Goal: Check status: Check status

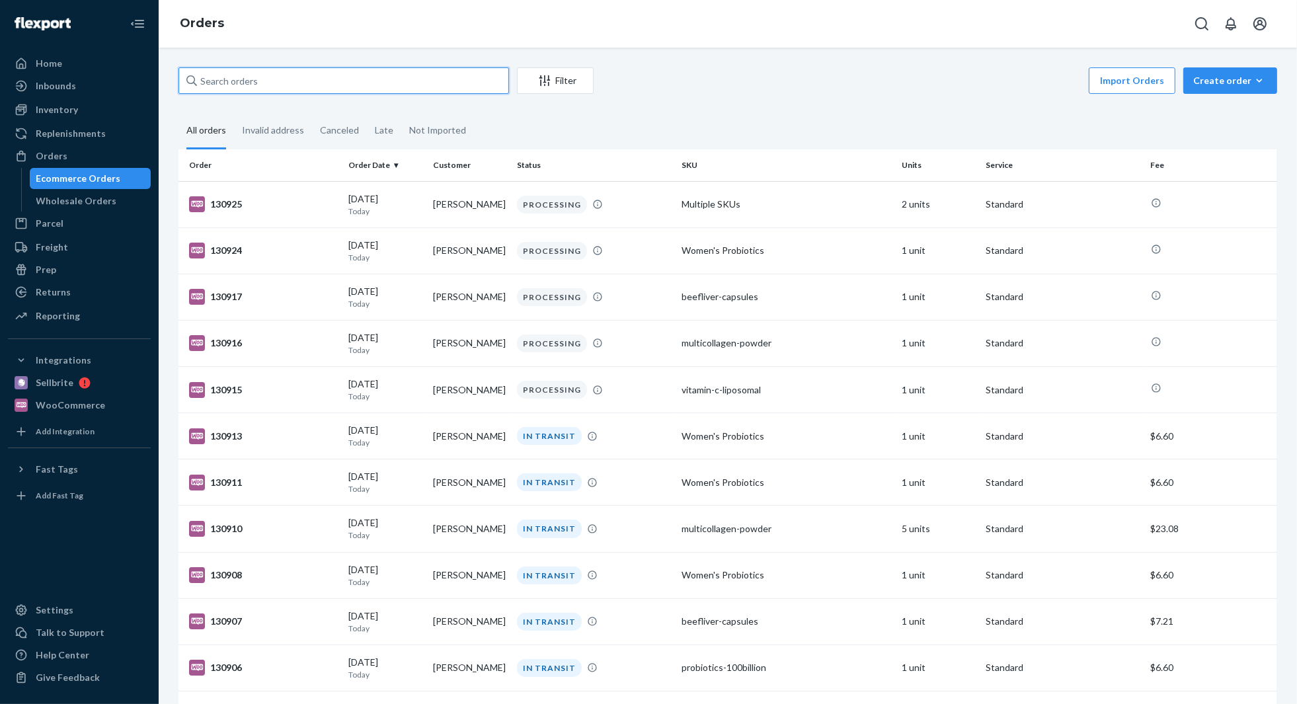
click at [326, 81] on input "text" at bounding box center [343, 80] width 330 height 26
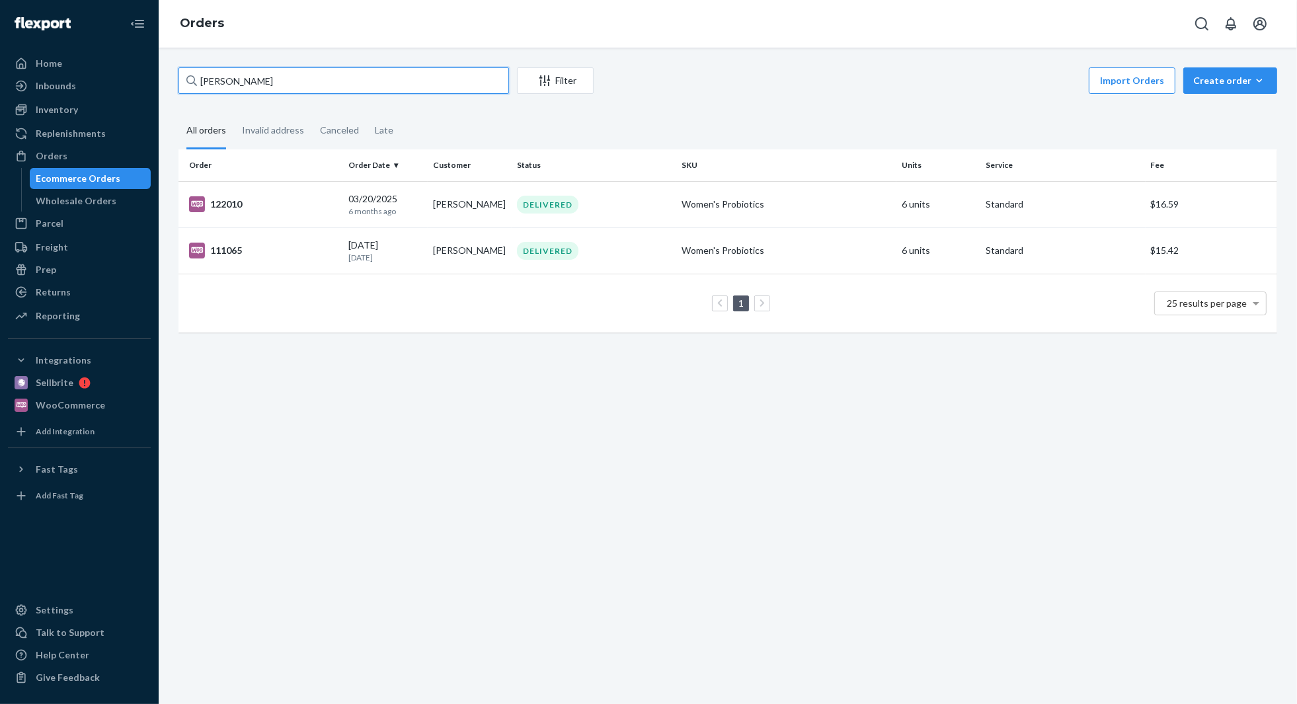
type input "vicki dodge"
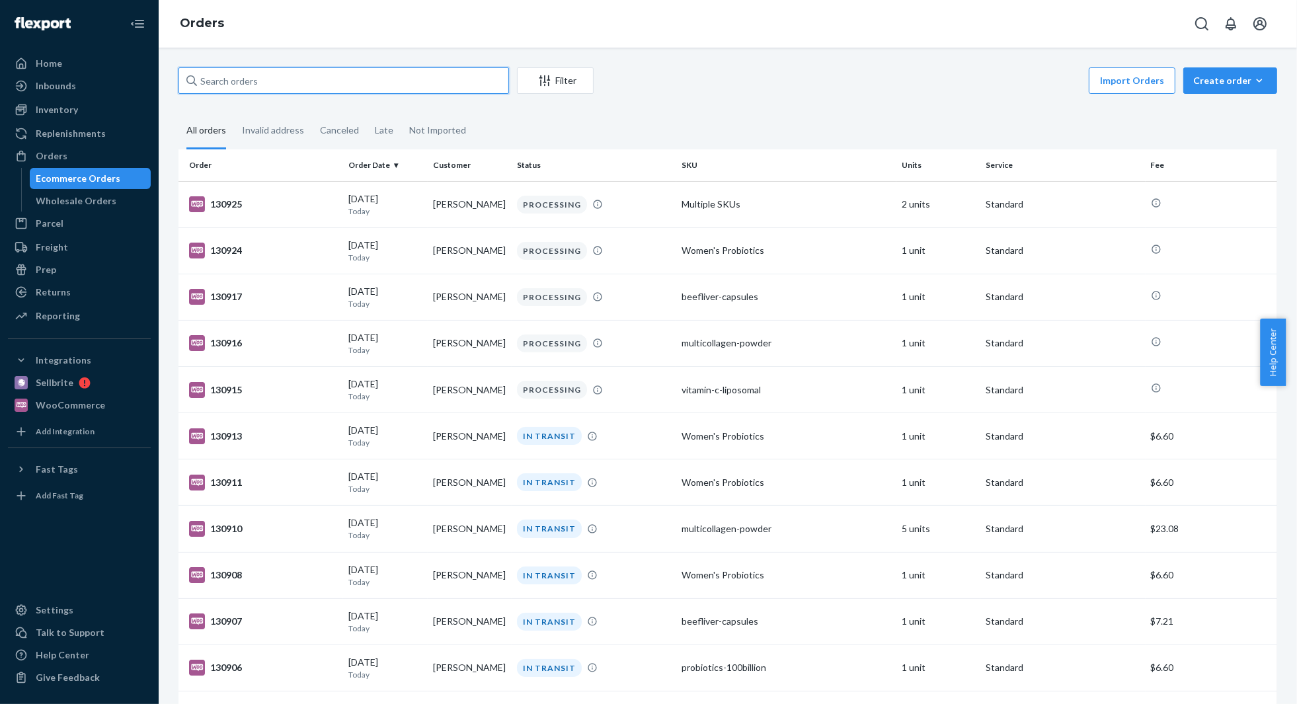
click at [264, 73] on input "text" at bounding box center [343, 80] width 330 height 26
paste input "Kathy Olson"
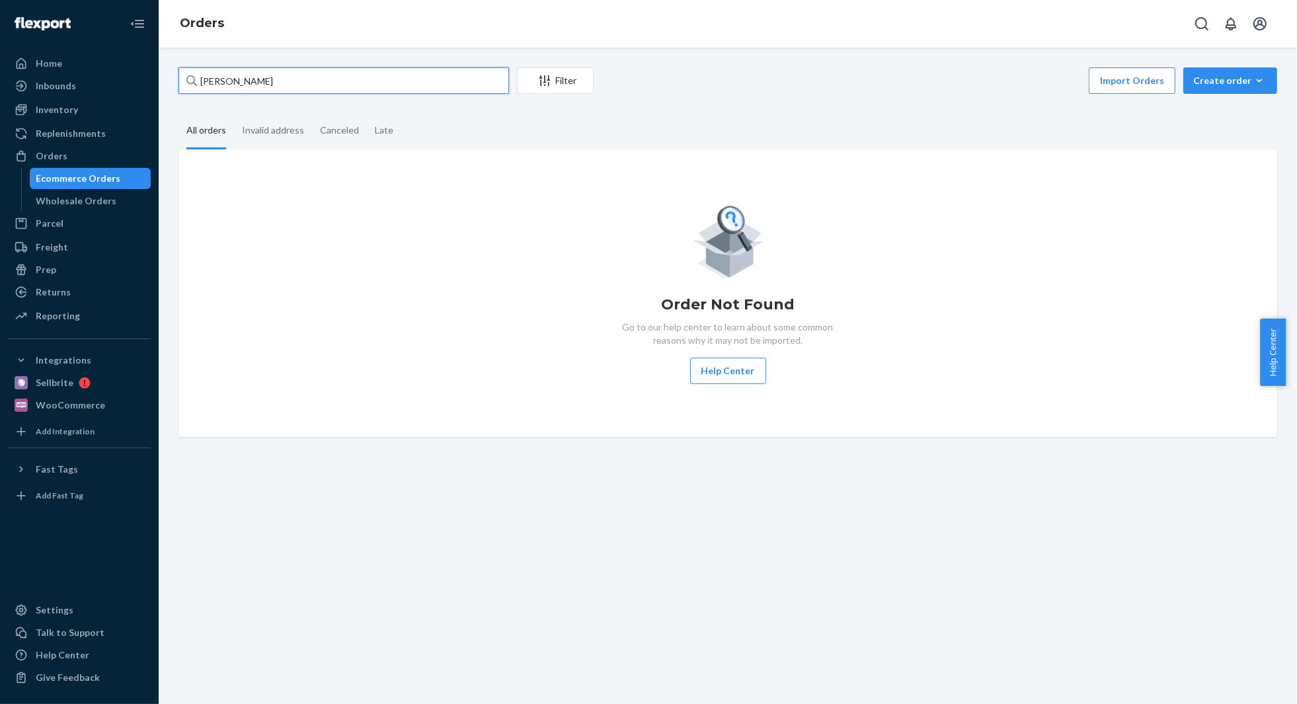
click at [247, 80] on input "Kathy Olson" at bounding box center [343, 80] width 330 height 26
type input "kimberly lewis"
click at [272, 87] on input "kimberly lewis" at bounding box center [343, 80] width 330 height 26
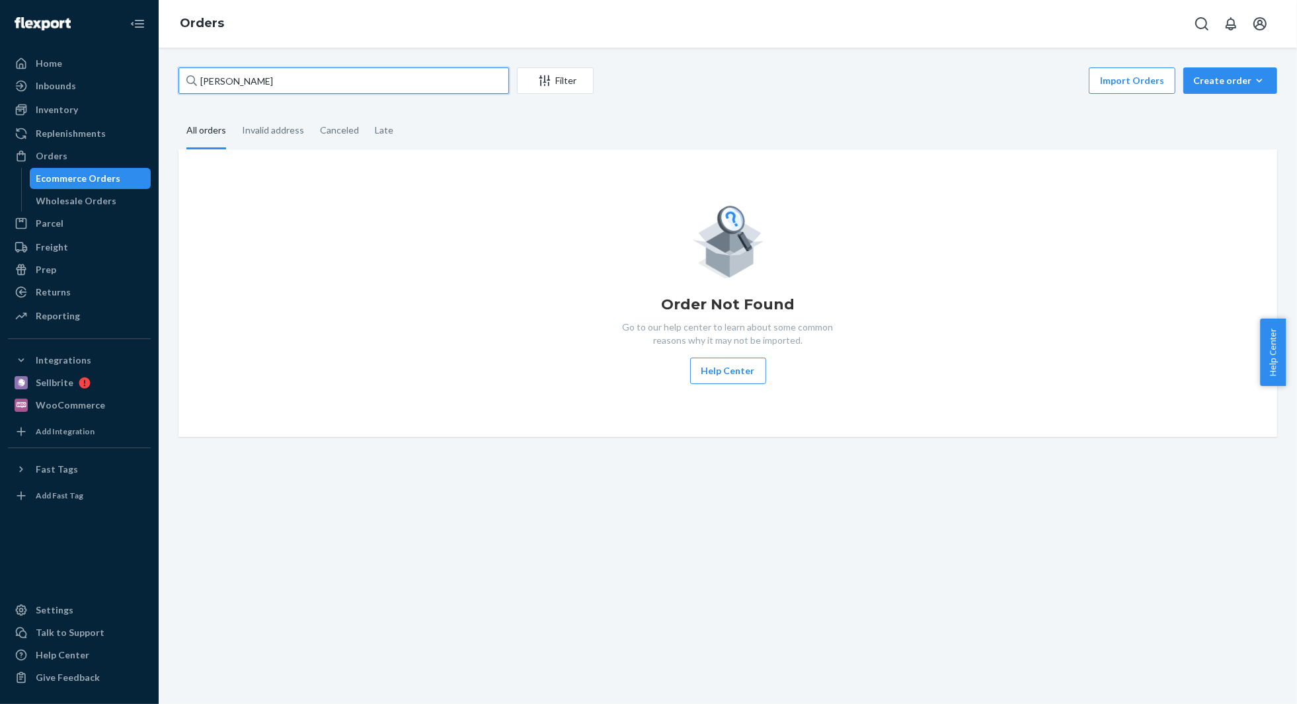
click at [272, 87] on input "kimberly lewis" at bounding box center [343, 80] width 330 height 26
click at [274, 87] on input "kimberly lewis" at bounding box center [343, 80] width 330 height 26
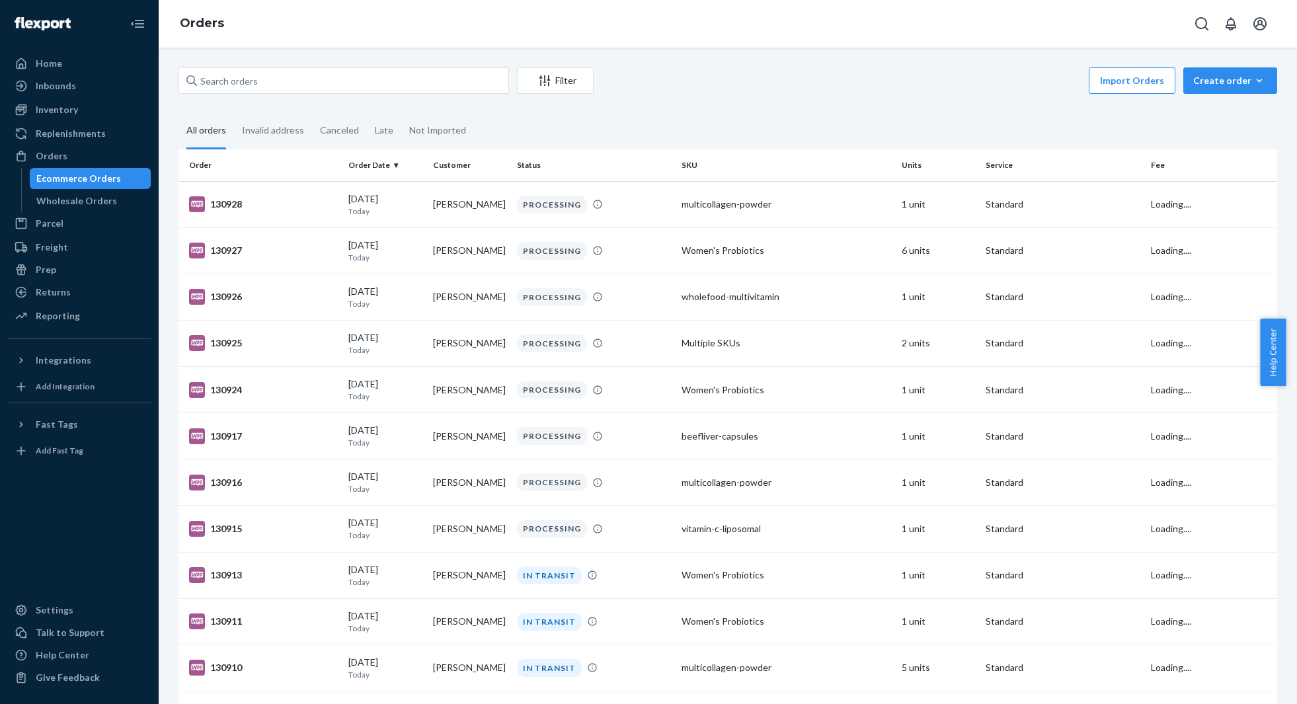
click at [345, 75] on input "text" at bounding box center [343, 80] width 330 height 26
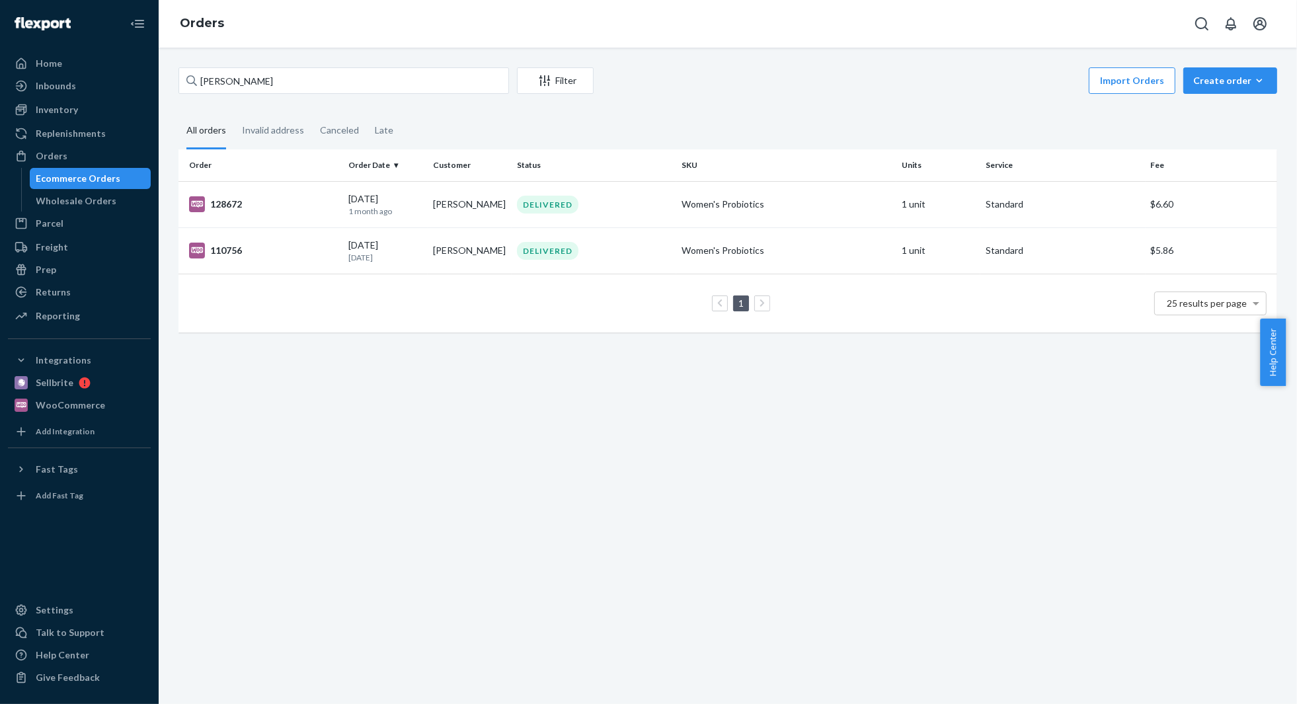
type input "[PERSON_NAME]"
